Goal: Use online tool/utility: Utilize a website feature to perform a specific function

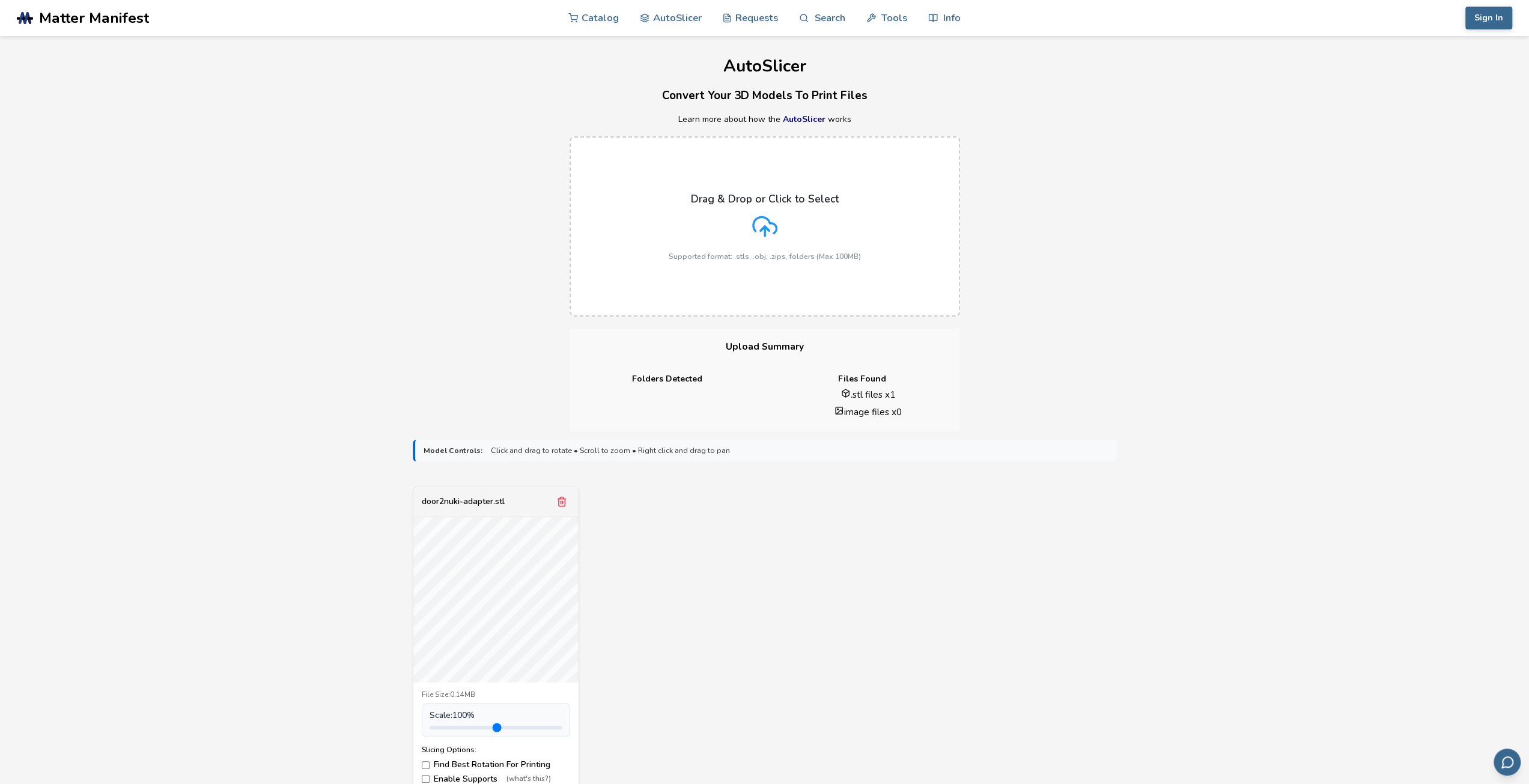
scroll to position [120, 0]
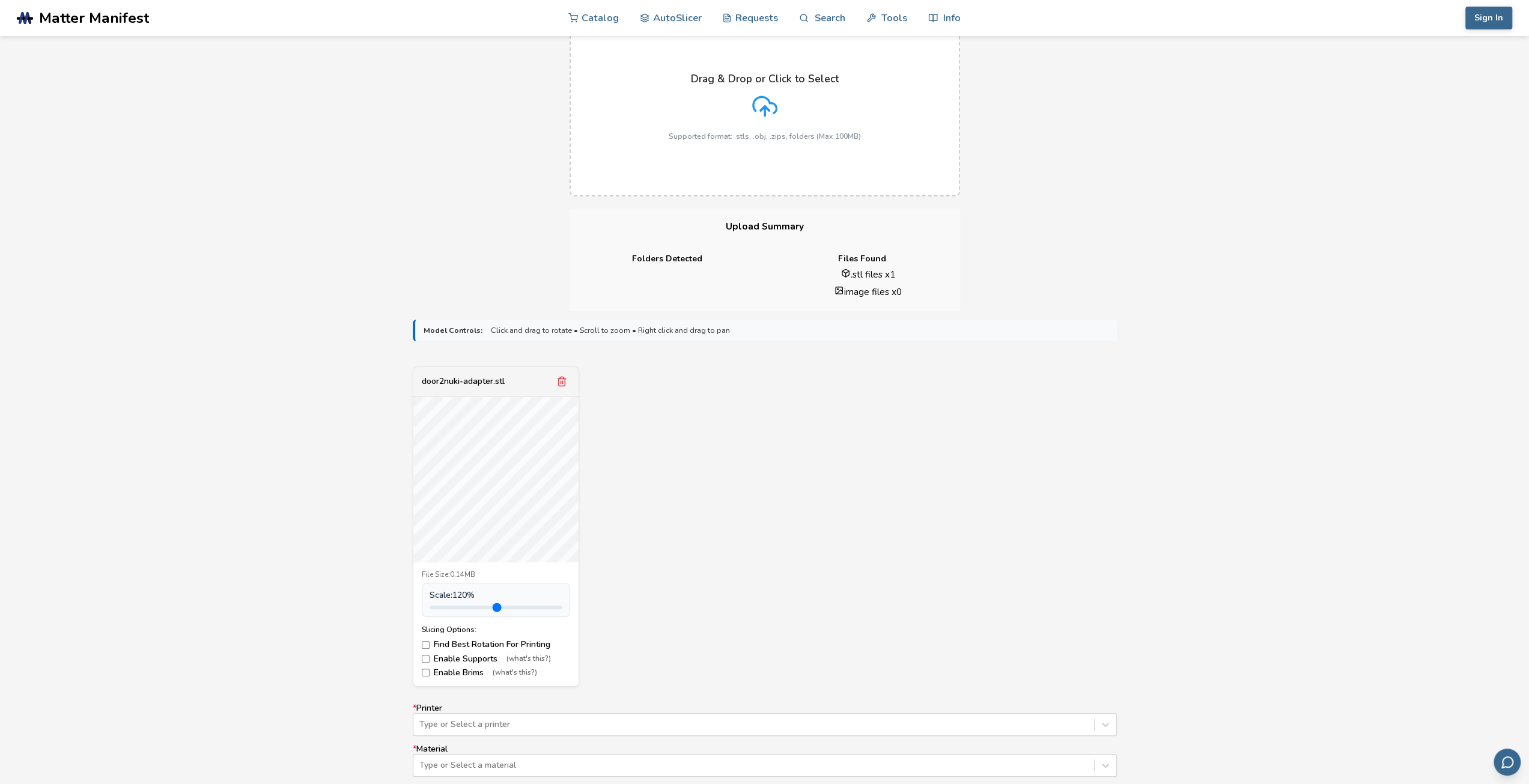
type input "*"
click at [456, 605] on input "range" at bounding box center [495, 607] width 133 height 4
click at [719, 636] on div "door2nuki-adapter.stl File Size: 0.14MB Scale: 100 % Slicing Options: Find Best…" at bounding box center [764, 526] width 704 height 320
click at [461, 660] on label "Enable Supports (what's this?)" at bounding box center [496, 659] width 149 height 9
click at [459, 673] on label "Enable Brims (what's this?)" at bounding box center [496, 672] width 149 height 9
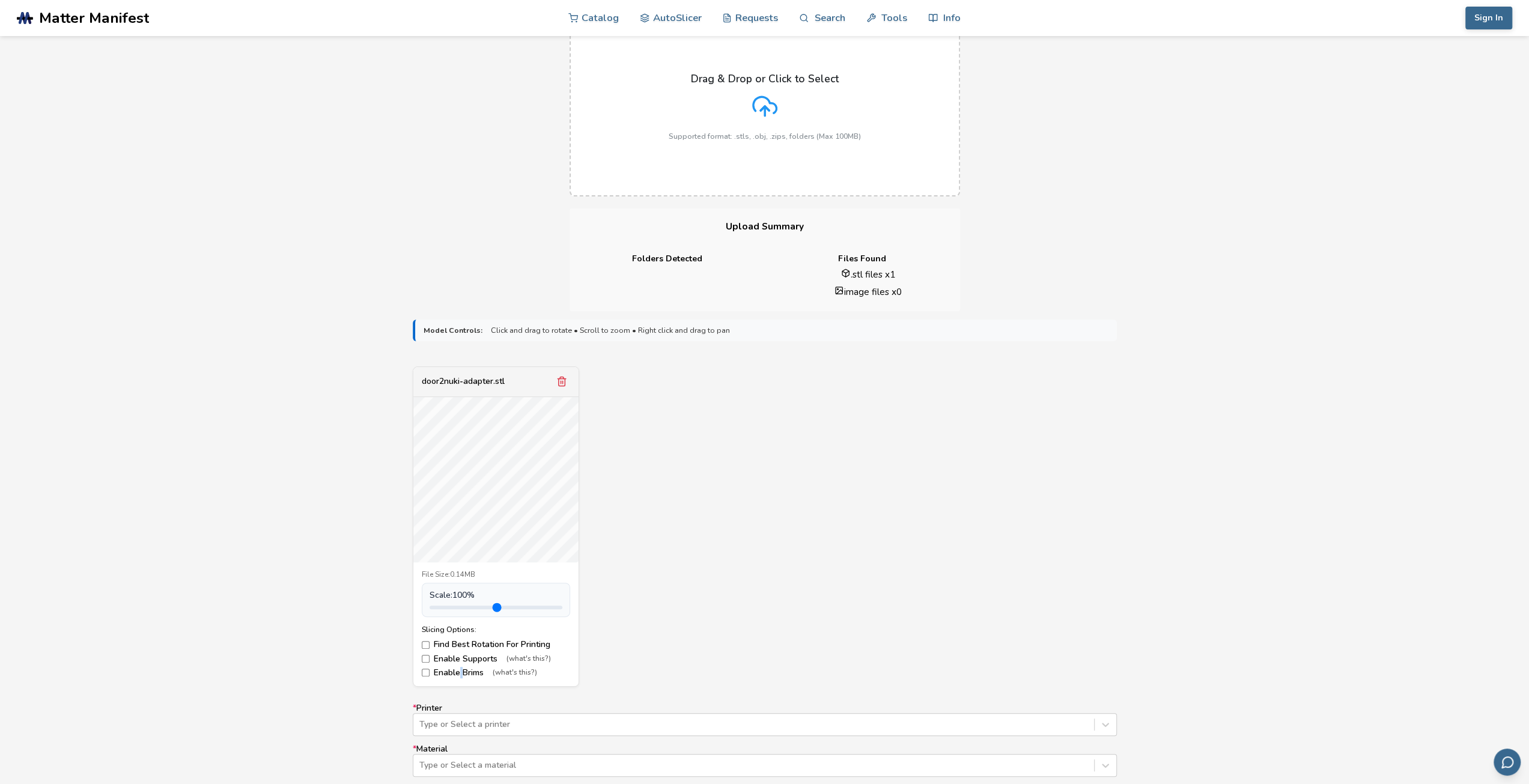
click at [459, 673] on label "Enable Brims (what's this?)" at bounding box center [496, 672] width 149 height 9
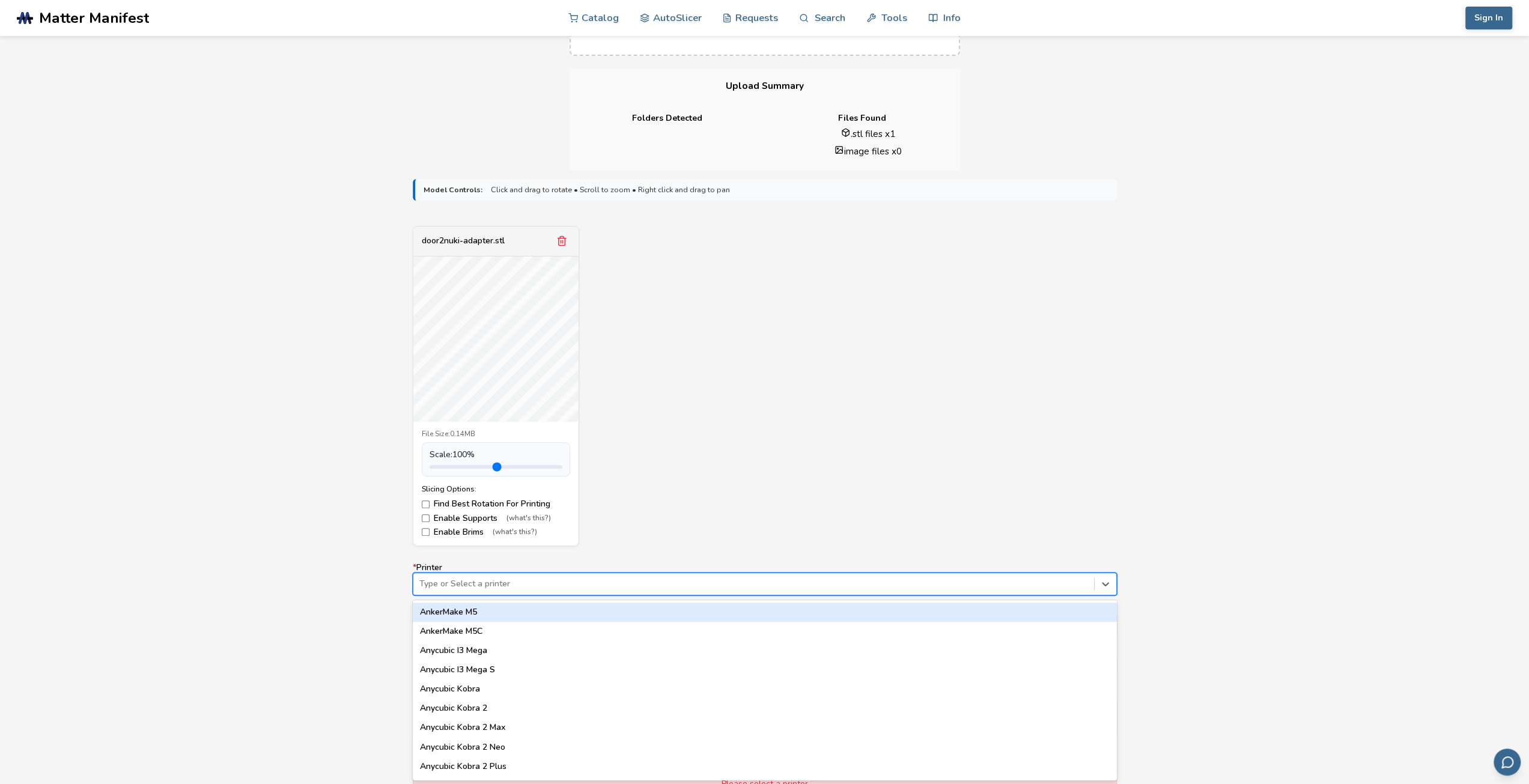
click at [557, 597] on div "* Printer 64 results available. Use Up and Down to choose options, press Enter …" at bounding box center [764, 651] width 704 height 178
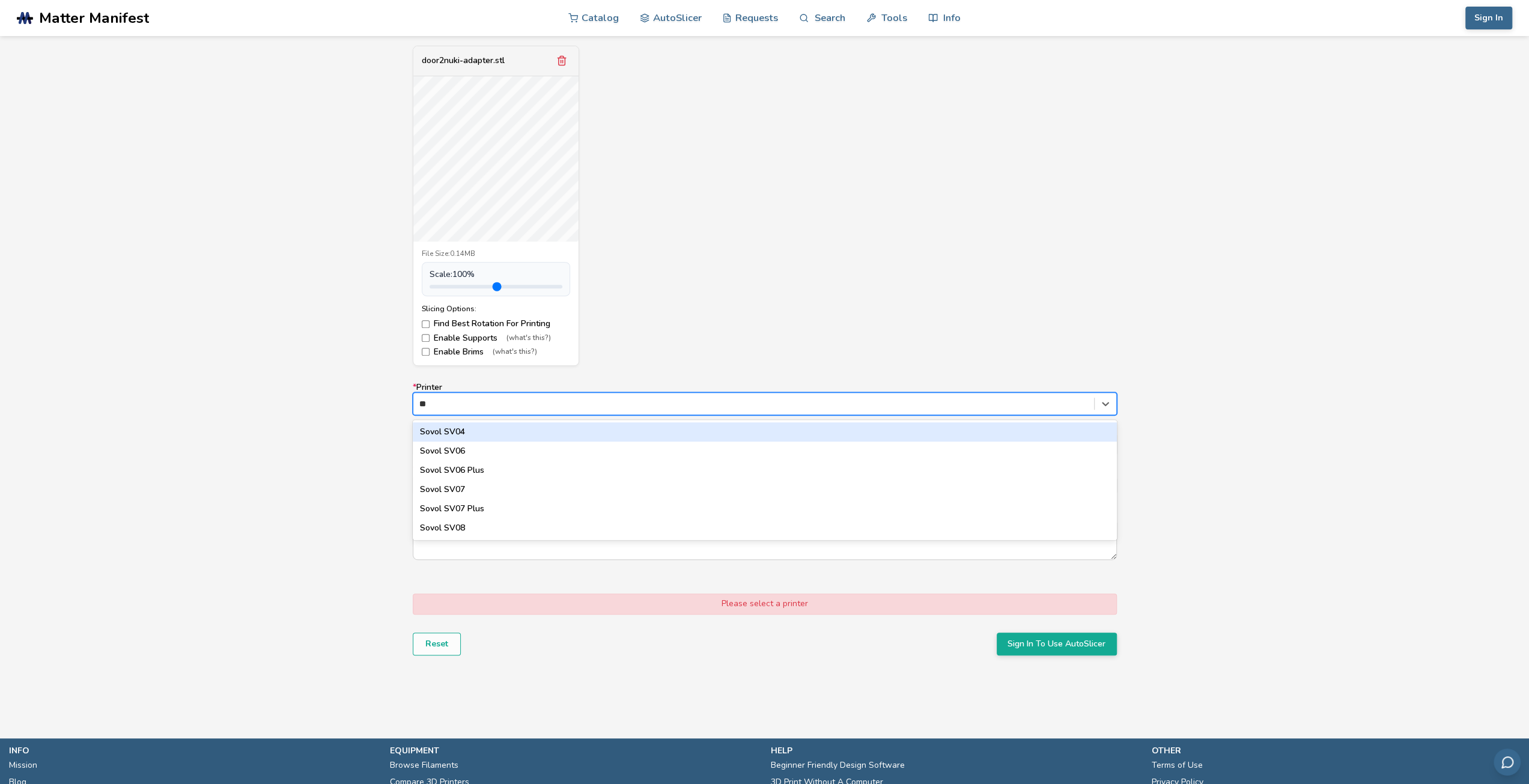
type input "*"
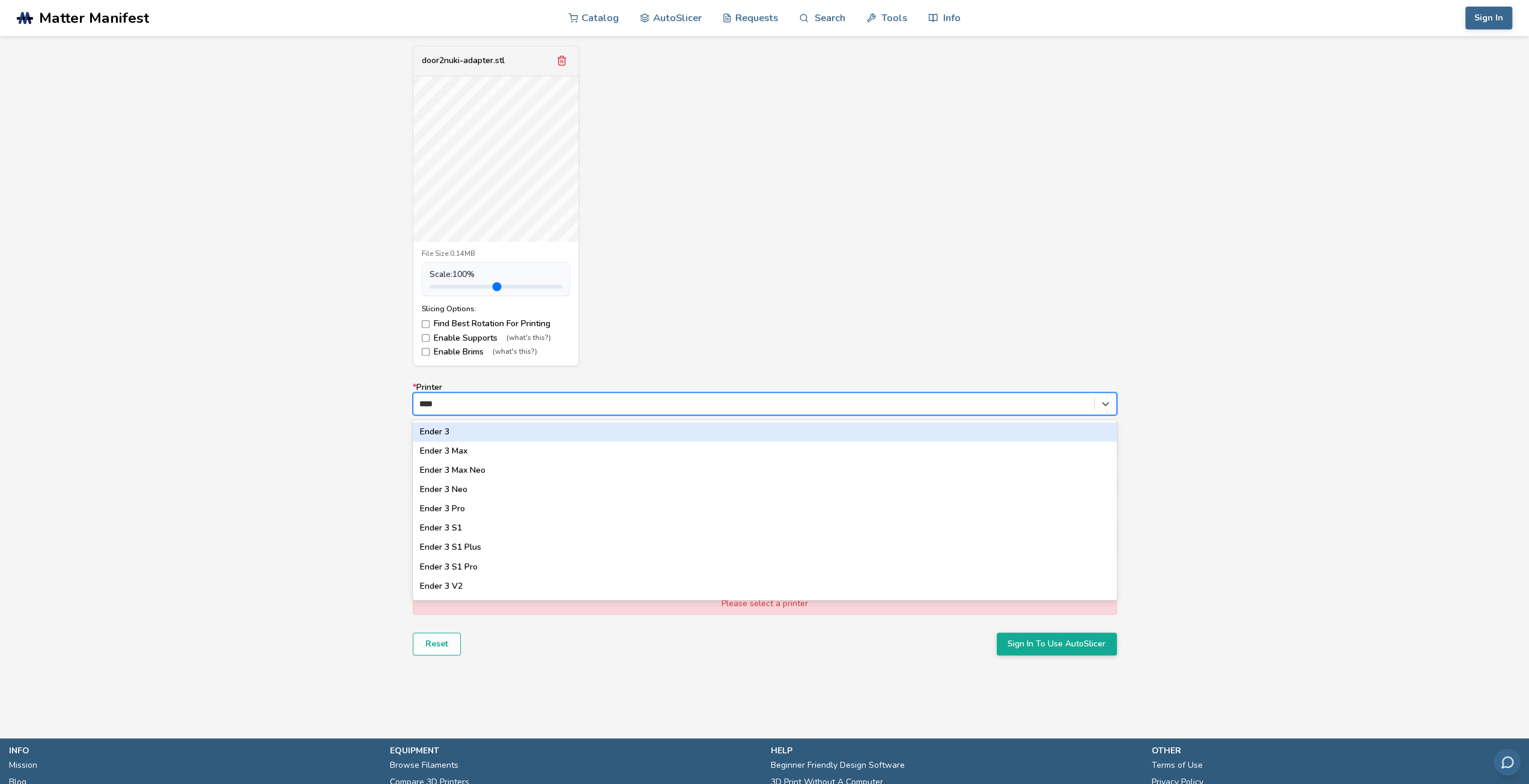
type input "*****"
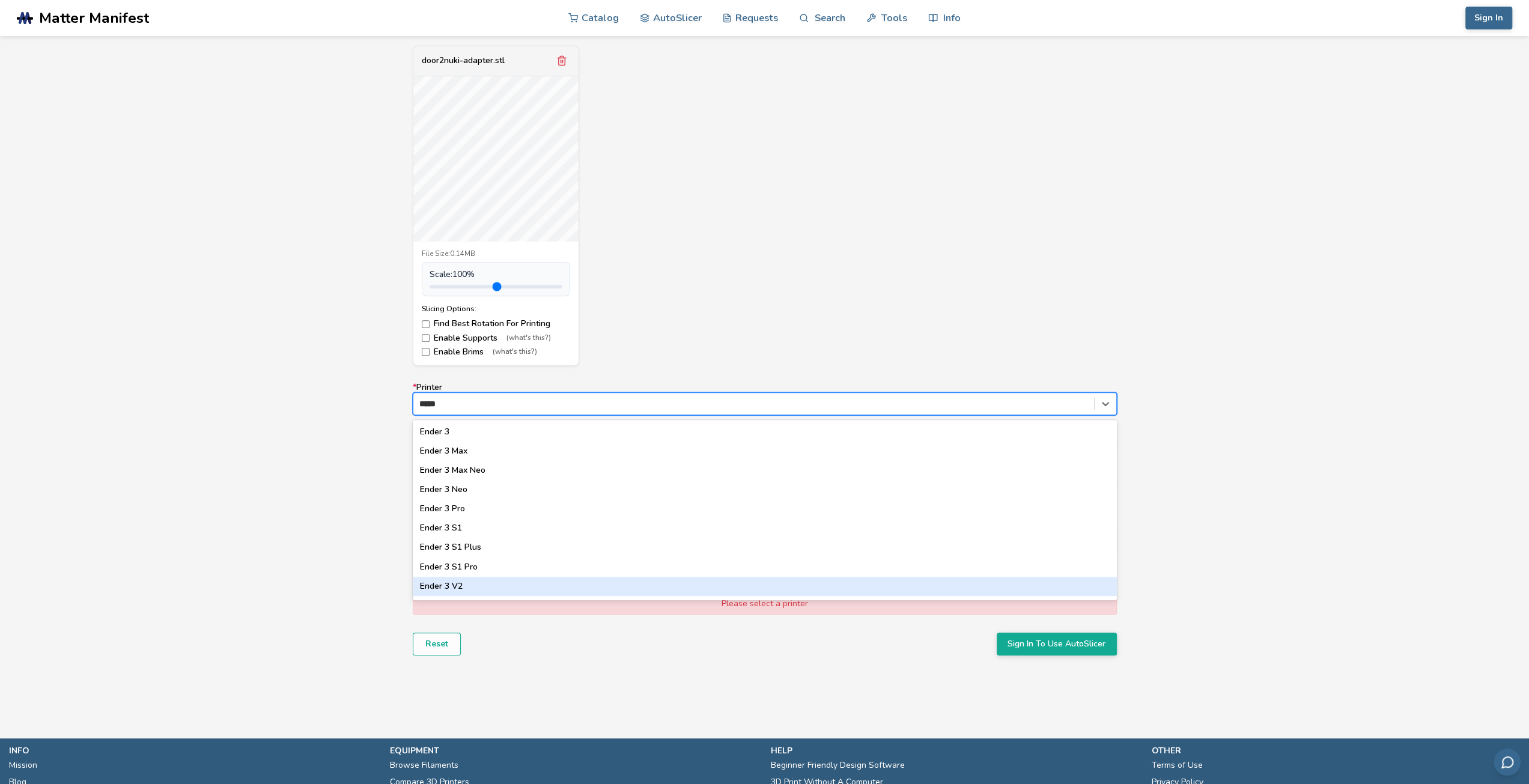
click at [507, 584] on div "Ender 3 V2" at bounding box center [764, 585] width 704 height 19
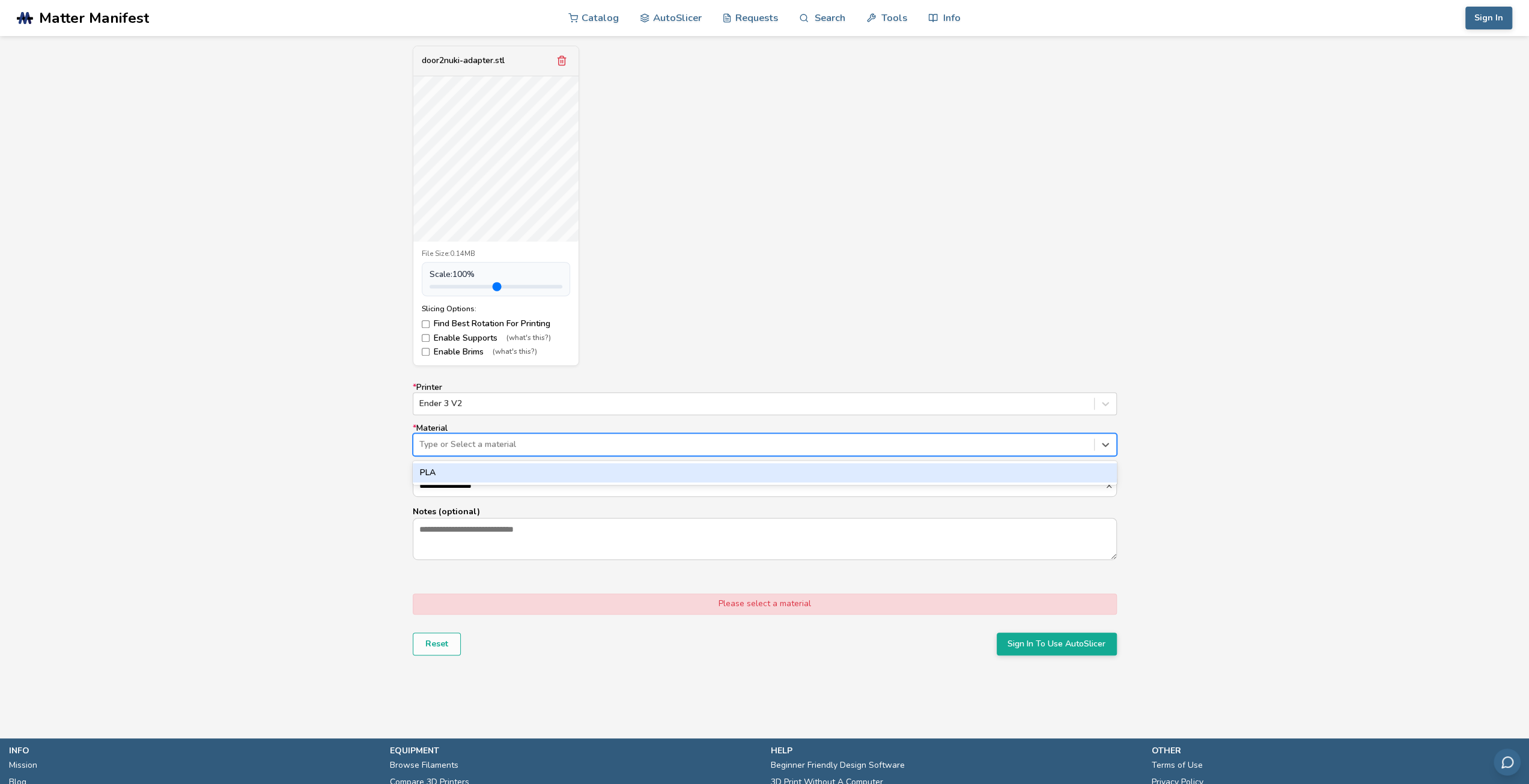
click at [470, 436] on div "Type or Select a material" at bounding box center [753, 444] width 681 height 17
click at [466, 480] on div "PLA" at bounding box center [764, 472] width 704 height 19
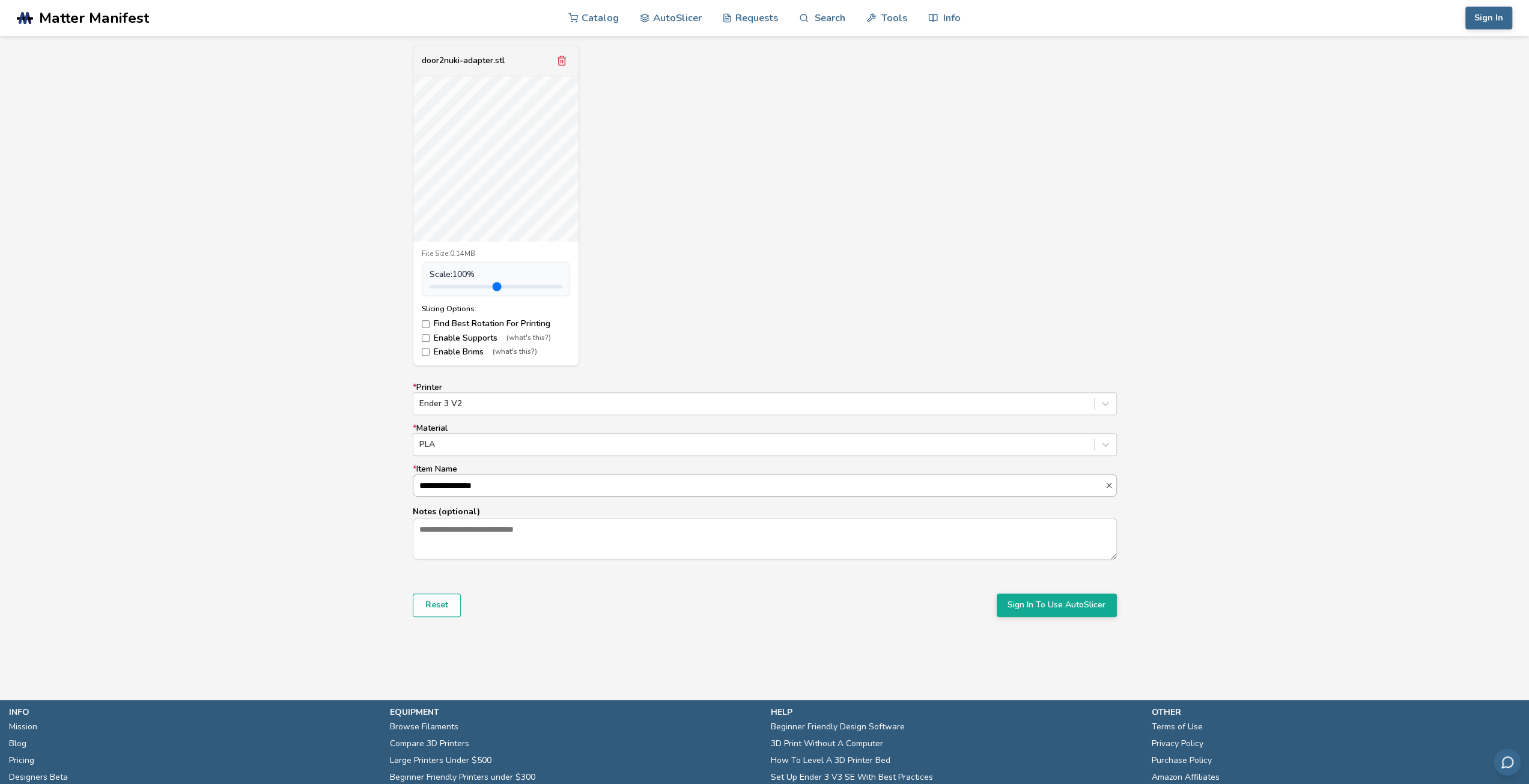
click at [510, 490] on input "**********" at bounding box center [759, 485] width 691 height 22
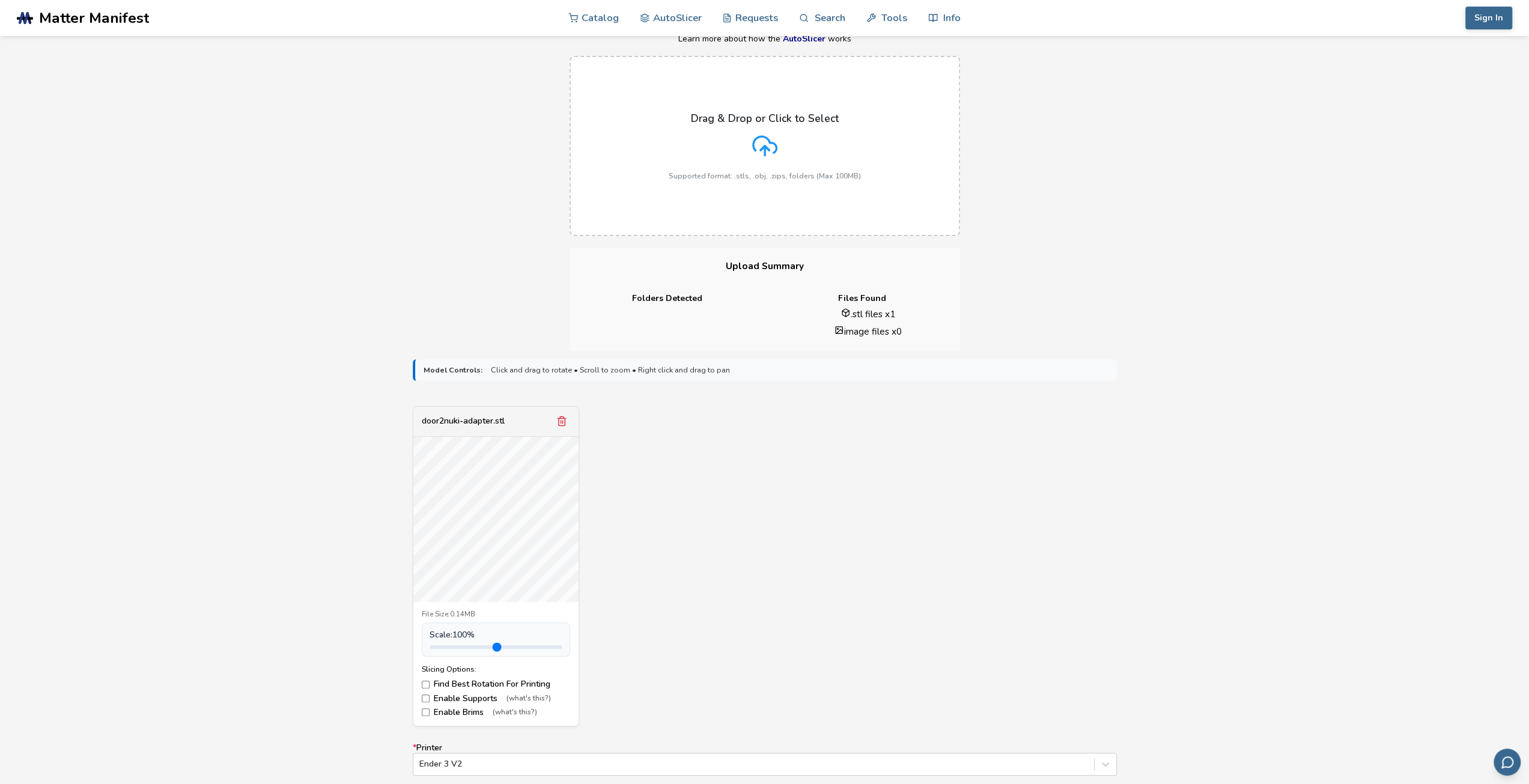
scroll to position [0, 0]
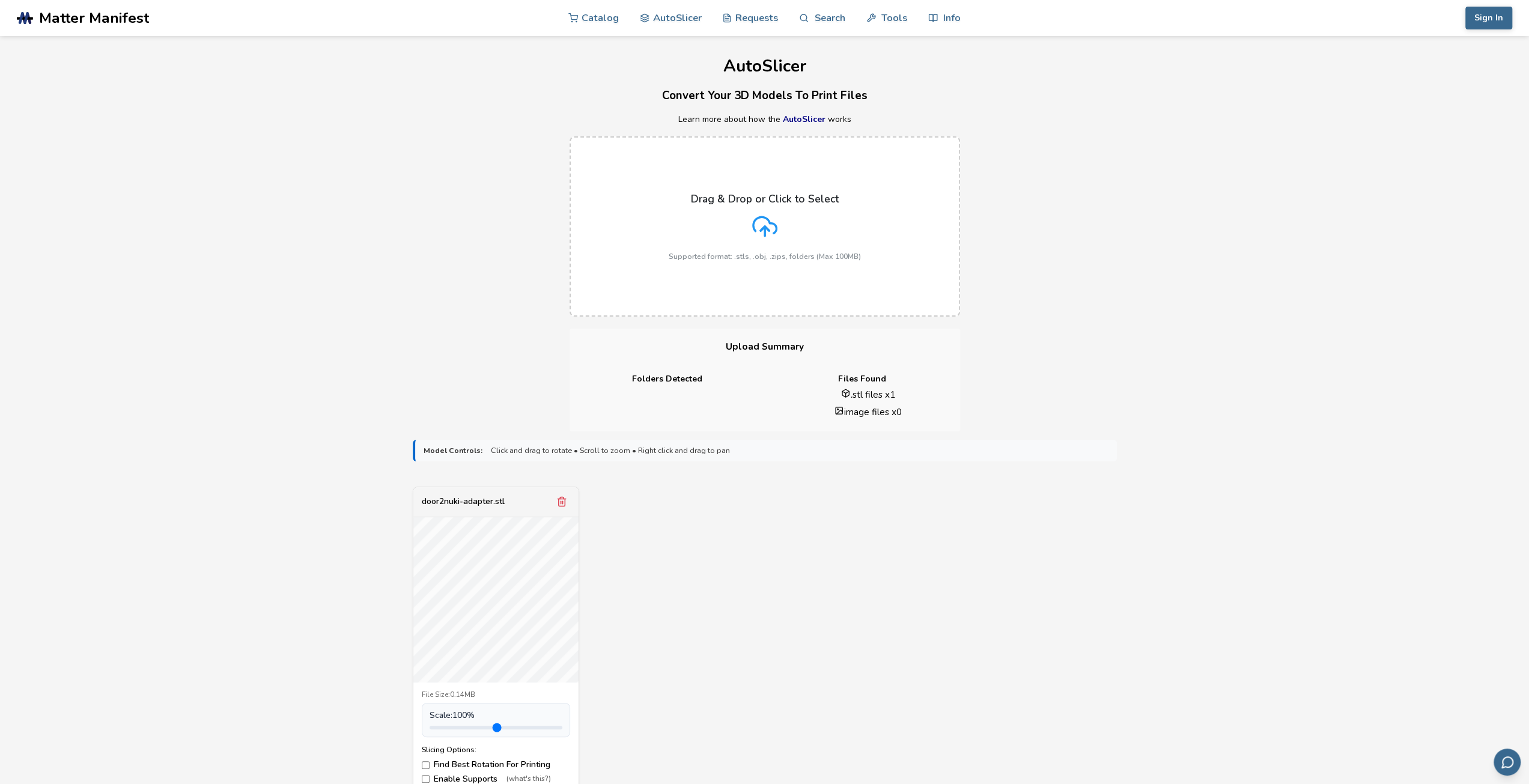
drag, startPoint x: 1197, startPoint y: 252, endPoint x: 1191, endPoint y: 258, distance: 8.5
